Goal: Transaction & Acquisition: Purchase product/service

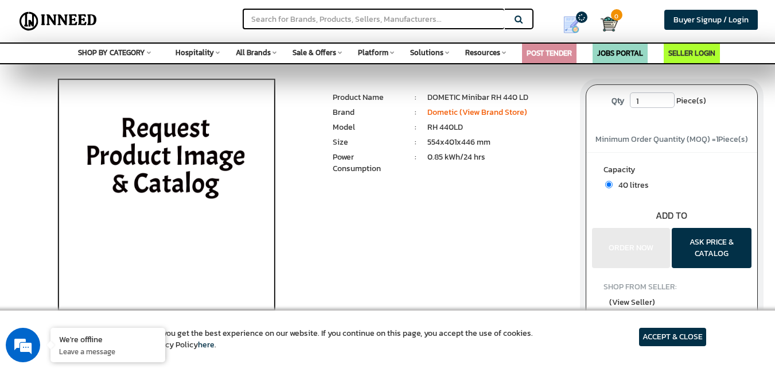
scroll to position [57, 0]
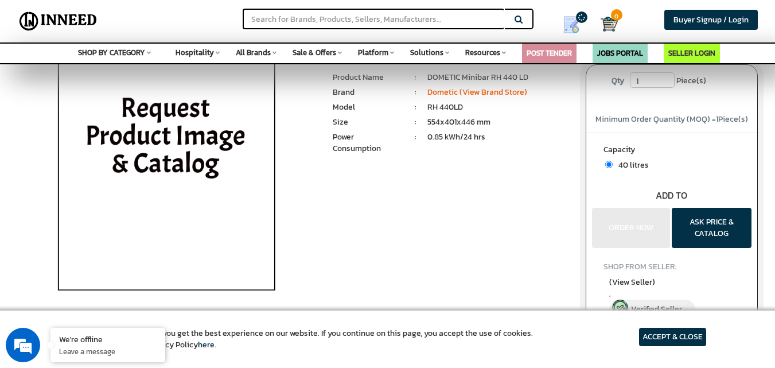
click at [659, 337] on article "ACCEPT & CLOSE" at bounding box center [672, 336] width 67 height 18
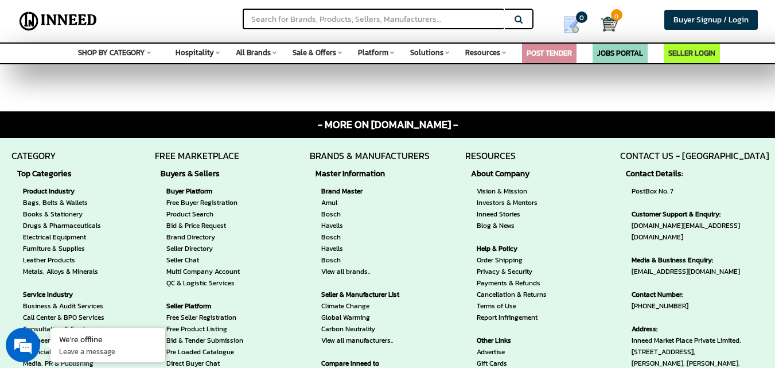
scroll to position [803, 0]
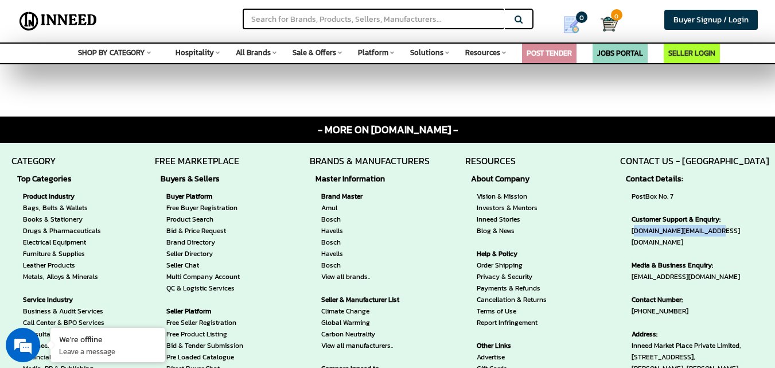
drag, startPoint x: 710, startPoint y: 240, endPoint x: 632, endPoint y: 236, distance: 78.1
click at [632, 236] on span "Customer Support & Enquiry: [DOMAIN_NAME][EMAIL_ADDRESS][DOMAIN_NAME]" at bounding box center [697, 230] width 132 height 34
copy span "[DOMAIN_NAME][EMAIL_ADDRESS][DOMAIN_NAME]"
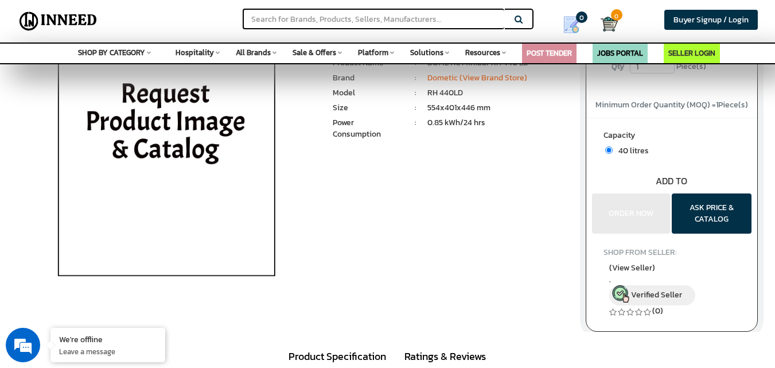
scroll to position [0, 0]
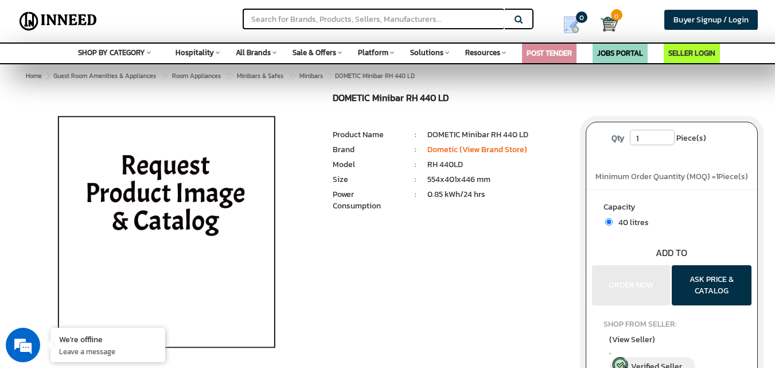
click at [639, 136] on input "1" at bounding box center [652, 137] width 45 height 15
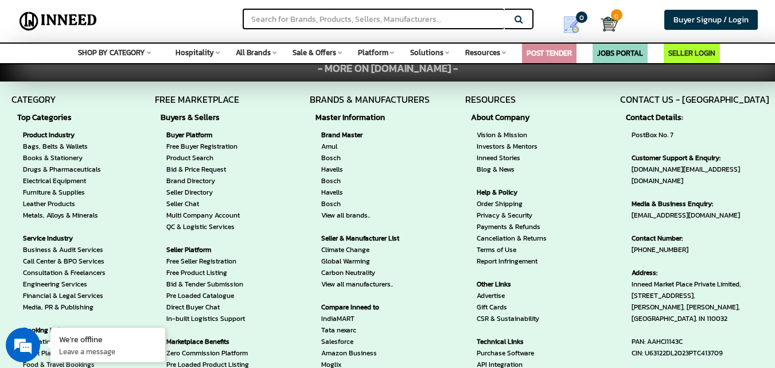
scroll to position [860, 0]
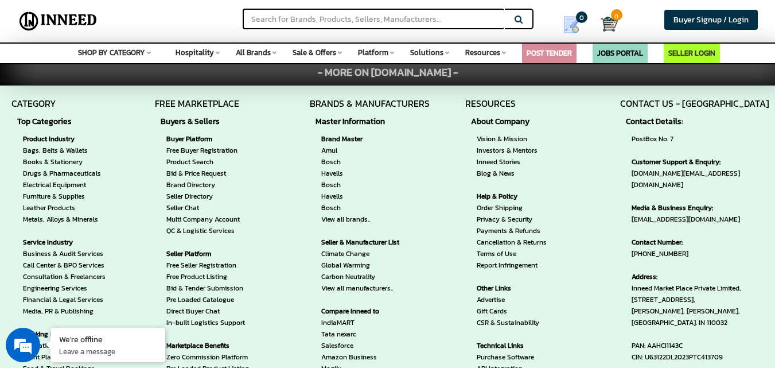
type input "2"
drag, startPoint x: 713, startPoint y: 182, endPoint x: 632, endPoint y: 183, distance: 81.4
click at [632, 183] on span "Customer Support & Enquiry: [DOMAIN_NAME][EMAIL_ADDRESS][DOMAIN_NAME]" at bounding box center [697, 173] width 132 height 34
copy span "[DOMAIN_NAME][EMAIL_ADDRESS][DOMAIN_NAME]"
